Goal: Go to known website: Access a specific website the user already knows

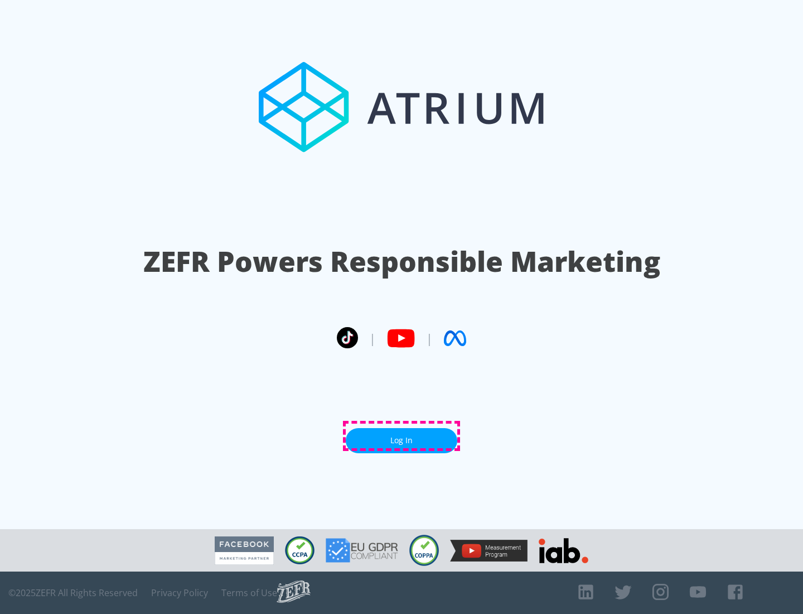
click at [402, 436] on link "Log In" at bounding box center [402, 440] width 112 height 25
